Goal: Task Accomplishment & Management: Use online tool/utility

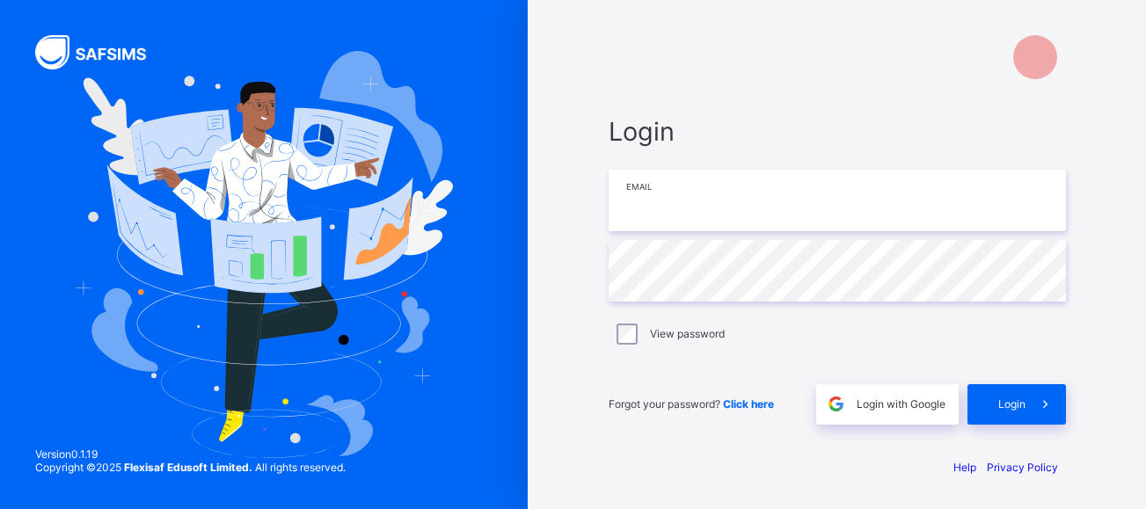
type input "**********"
drag, startPoint x: 0, startPoint y: 0, endPoint x: 1003, endPoint y: 414, distance: 1085.2
click at [1003, 414] on div "Login" at bounding box center [1017, 404] width 99 height 40
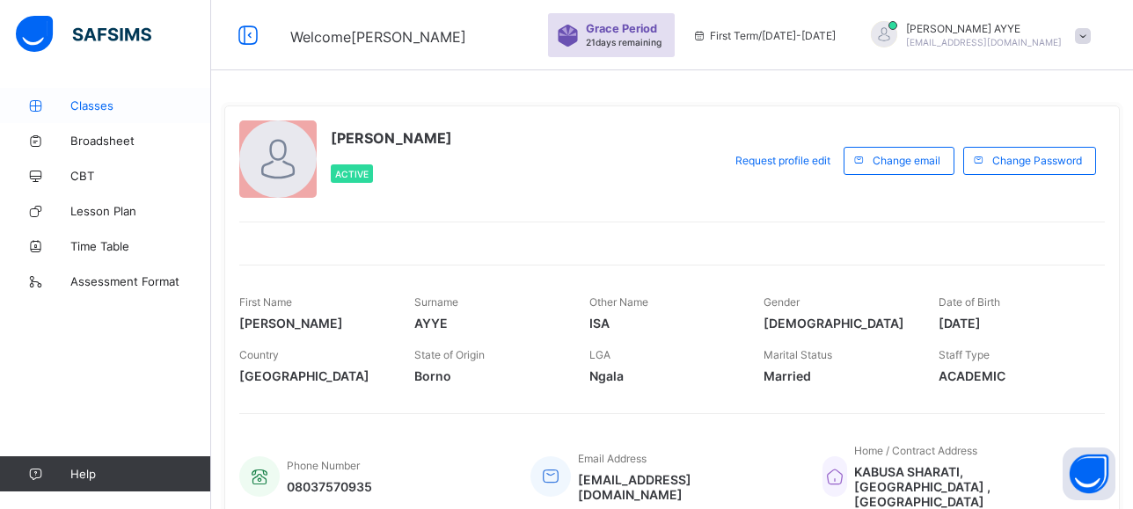
click at [92, 102] on span "Classes" at bounding box center [140, 106] width 141 height 14
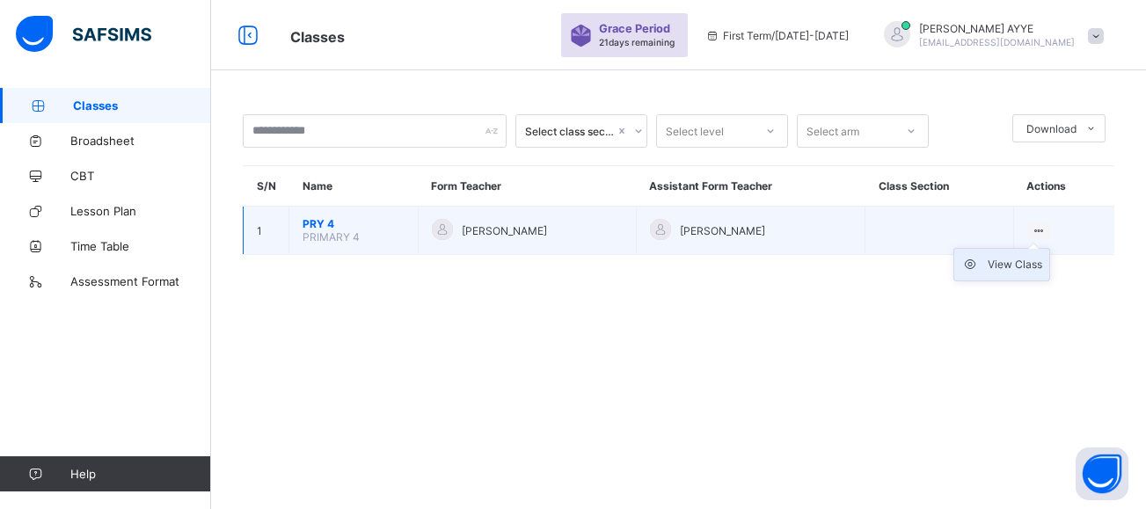
click at [1015, 267] on div "View Class" at bounding box center [1015, 265] width 55 height 18
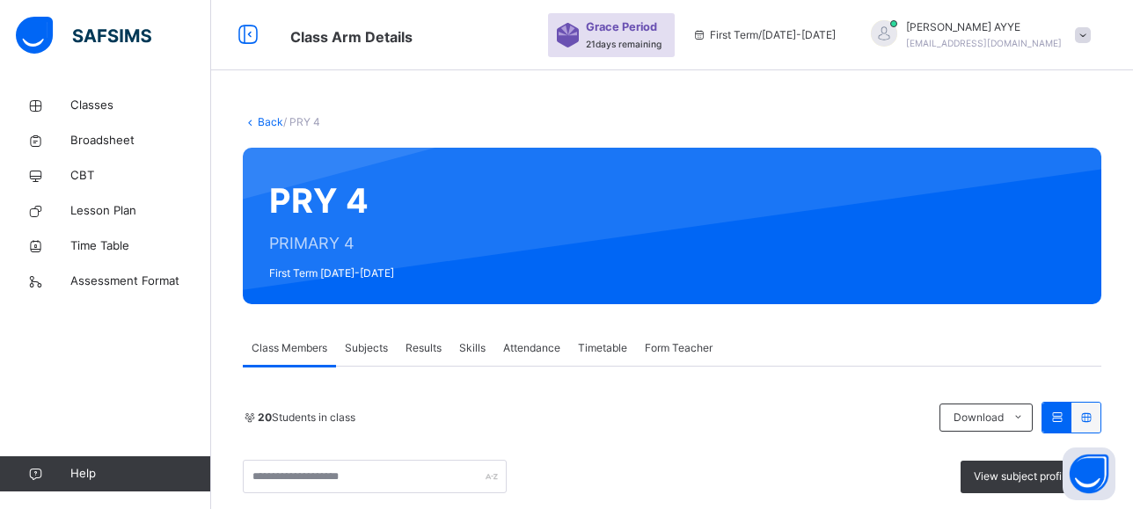
click at [532, 347] on span "Attendance" at bounding box center [531, 348] width 57 height 16
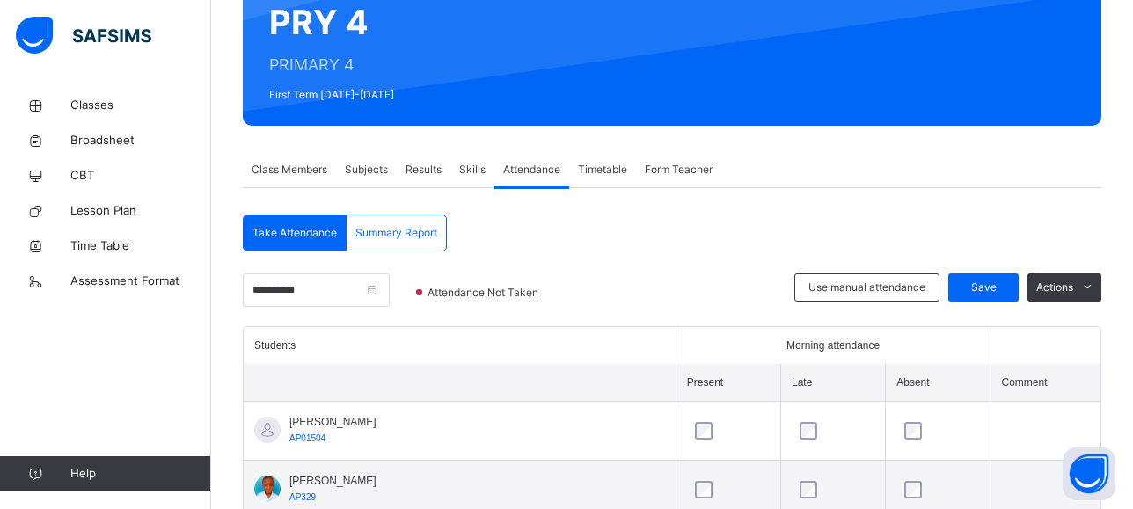
scroll to position [179, 0]
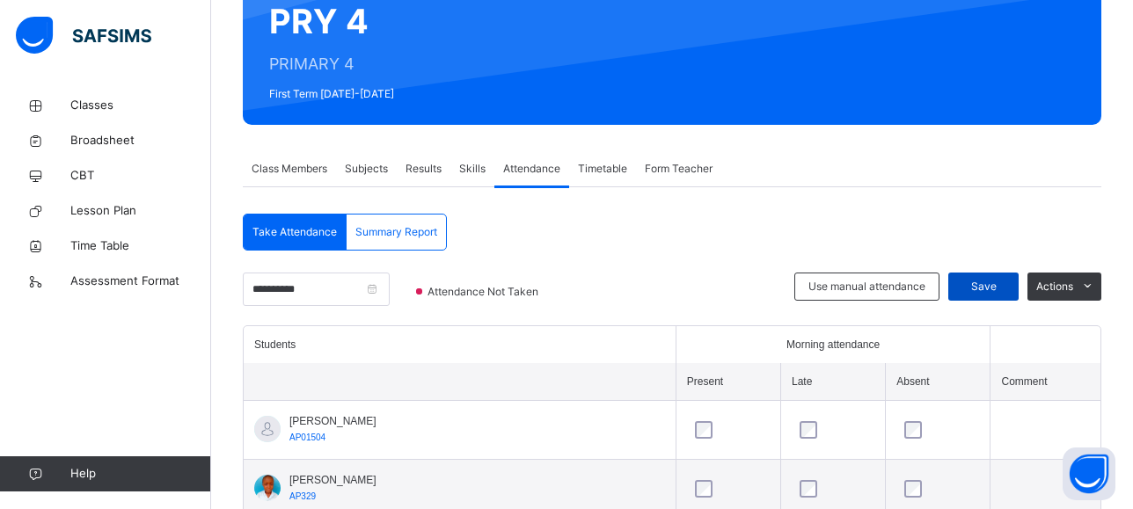
click at [1006, 286] on span "Save" at bounding box center [984, 287] width 44 height 16
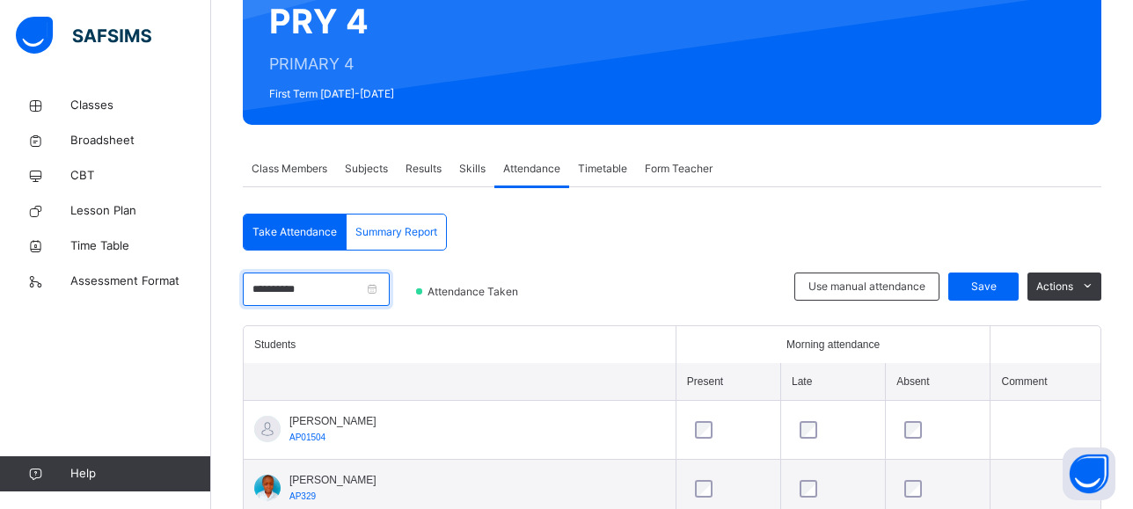
click at [370, 285] on input "**********" at bounding box center [316, 289] width 147 height 33
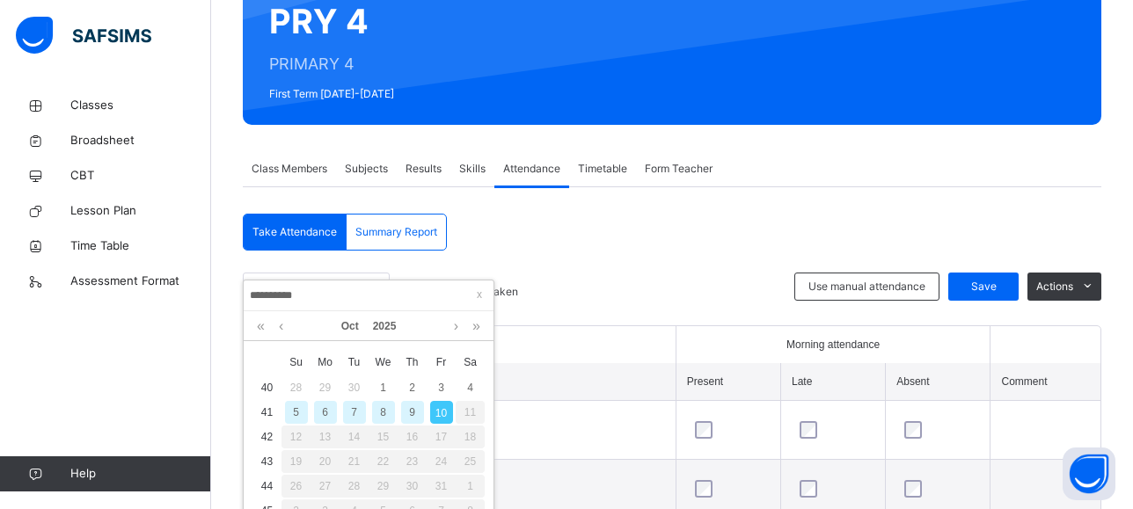
click at [413, 410] on div "9" at bounding box center [412, 412] width 23 height 23
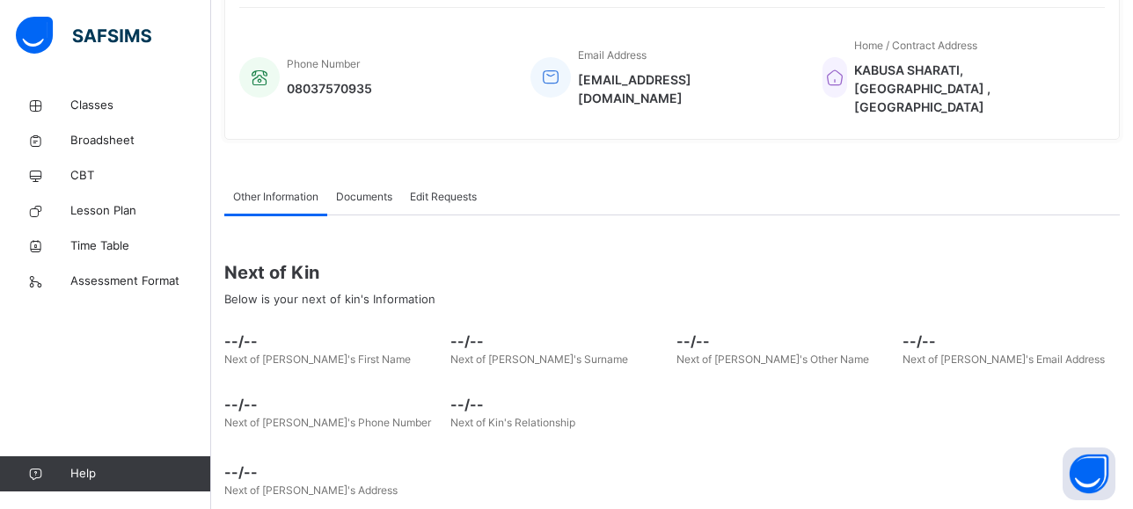
scroll to position [431, 0]
